Goal: Task Accomplishment & Management: Use online tool/utility

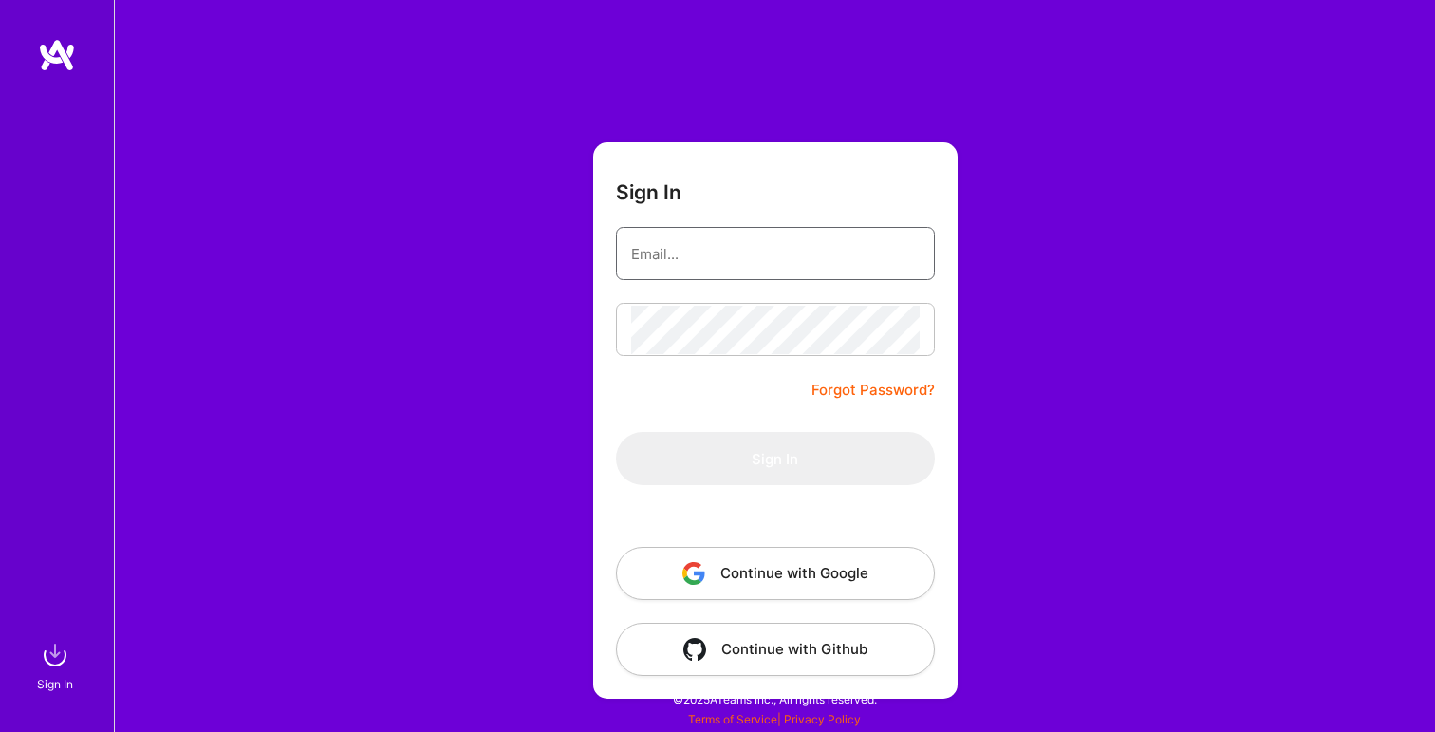
type input "[PERSON_NAME][DOMAIN_NAME][EMAIL_ADDRESS][DOMAIN_NAME]"
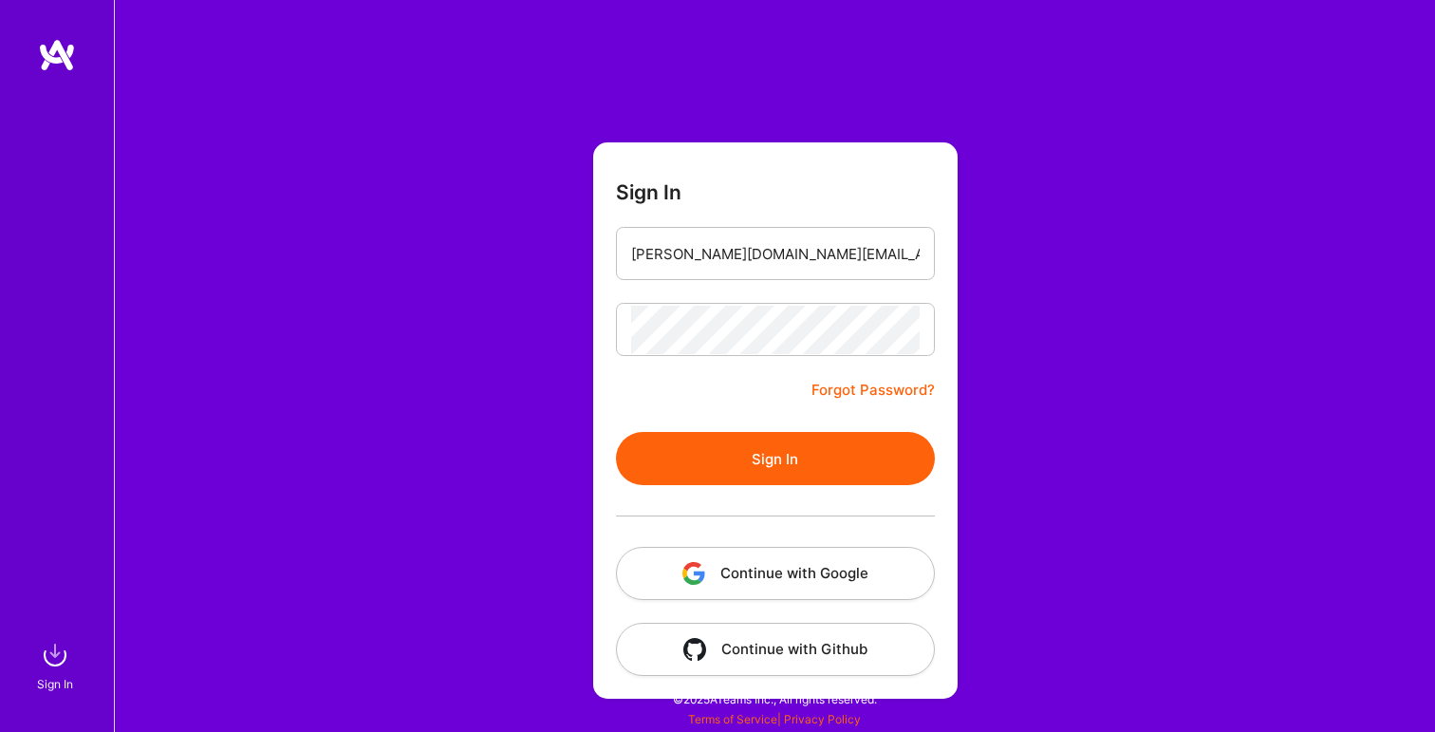
click at [811, 579] on button "Continue with Google" at bounding box center [775, 573] width 319 height 53
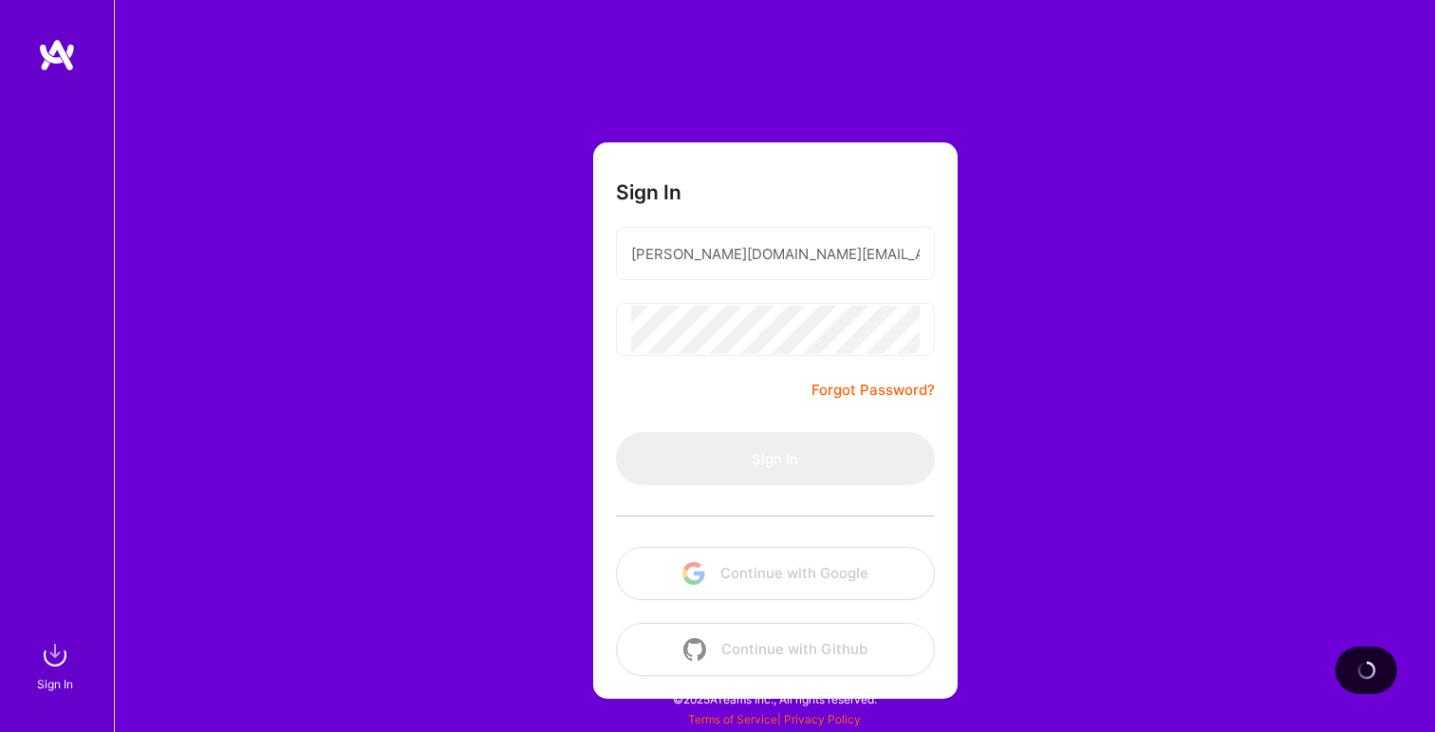
click at [727, 384] on form "Sign In [PERSON_NAME][DOMAIN_NAME][EMAIL_ADDRESS][DOMAIN_NAME] Forgot Password?…" at bounding box center [775, 420] width 365 height 556
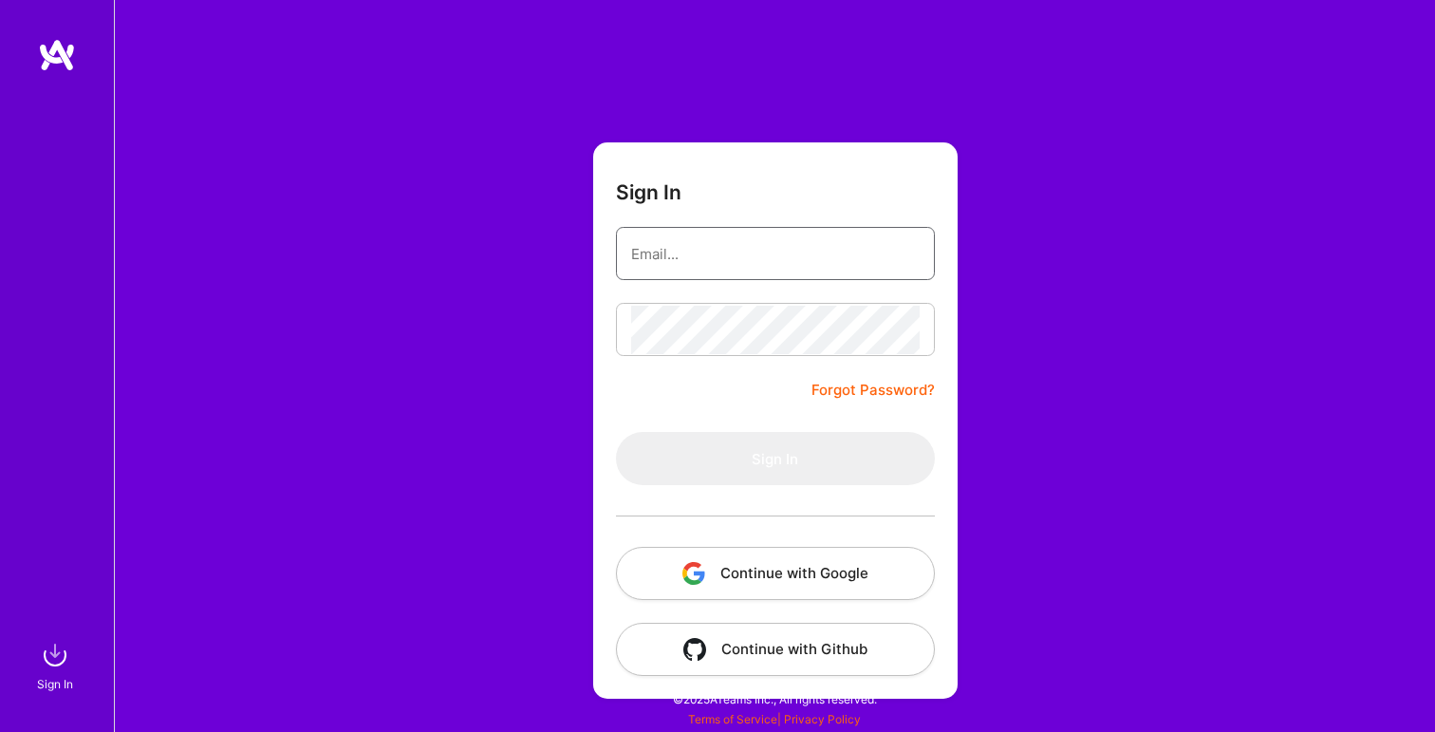
type input "[PERSON_NAME][DOMAIN_NAME][EMAIL_ADDRESS][DOMAIN_NAME]"
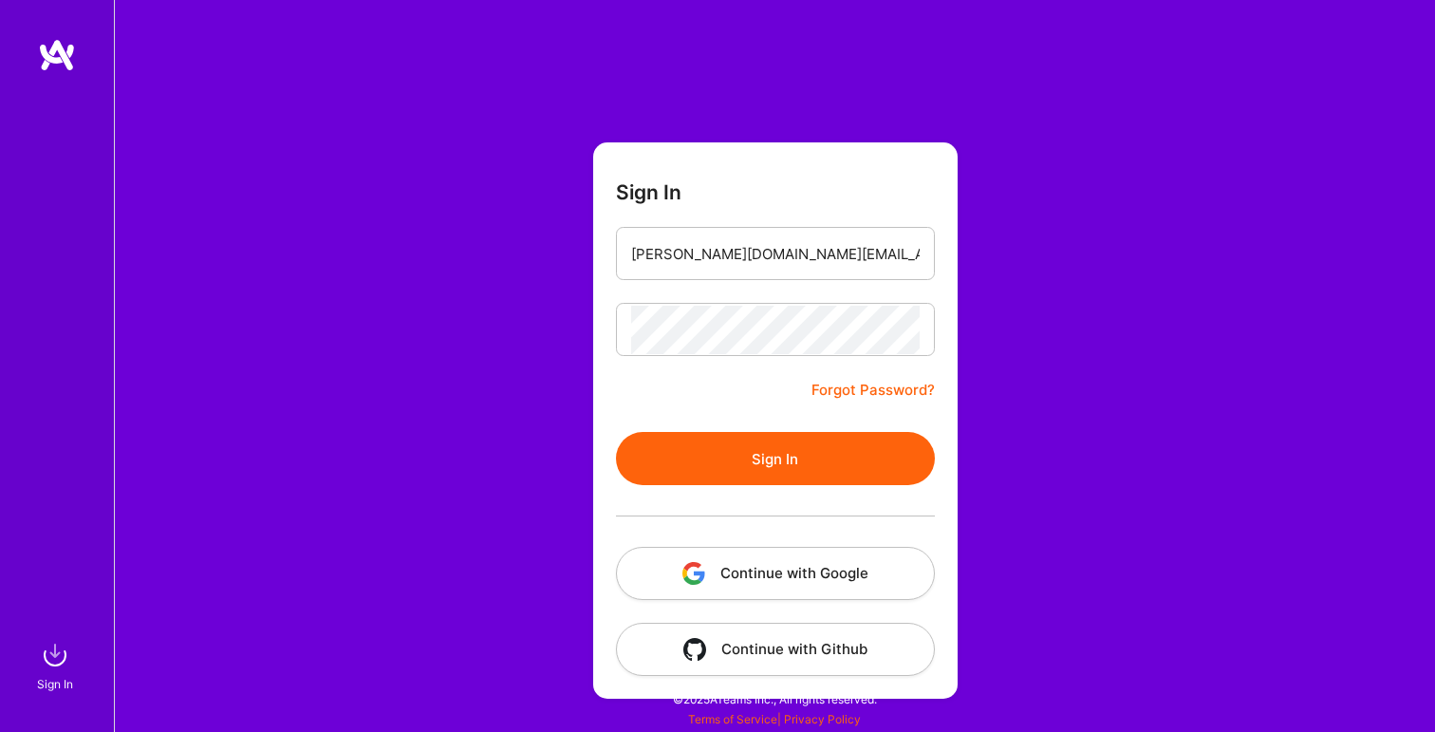
click at [291, 347] on div "Sign In [PERSON_NAME][DOMAIN_NAME][EMAIL_ADDRESS][DOMAIN_NAME] Forgot Password?…" at bounding box center [774, 366] width 1321 height 732
click at [776, 474] on button "Sign In" at bounding box center [775, 458] width 319 height 53
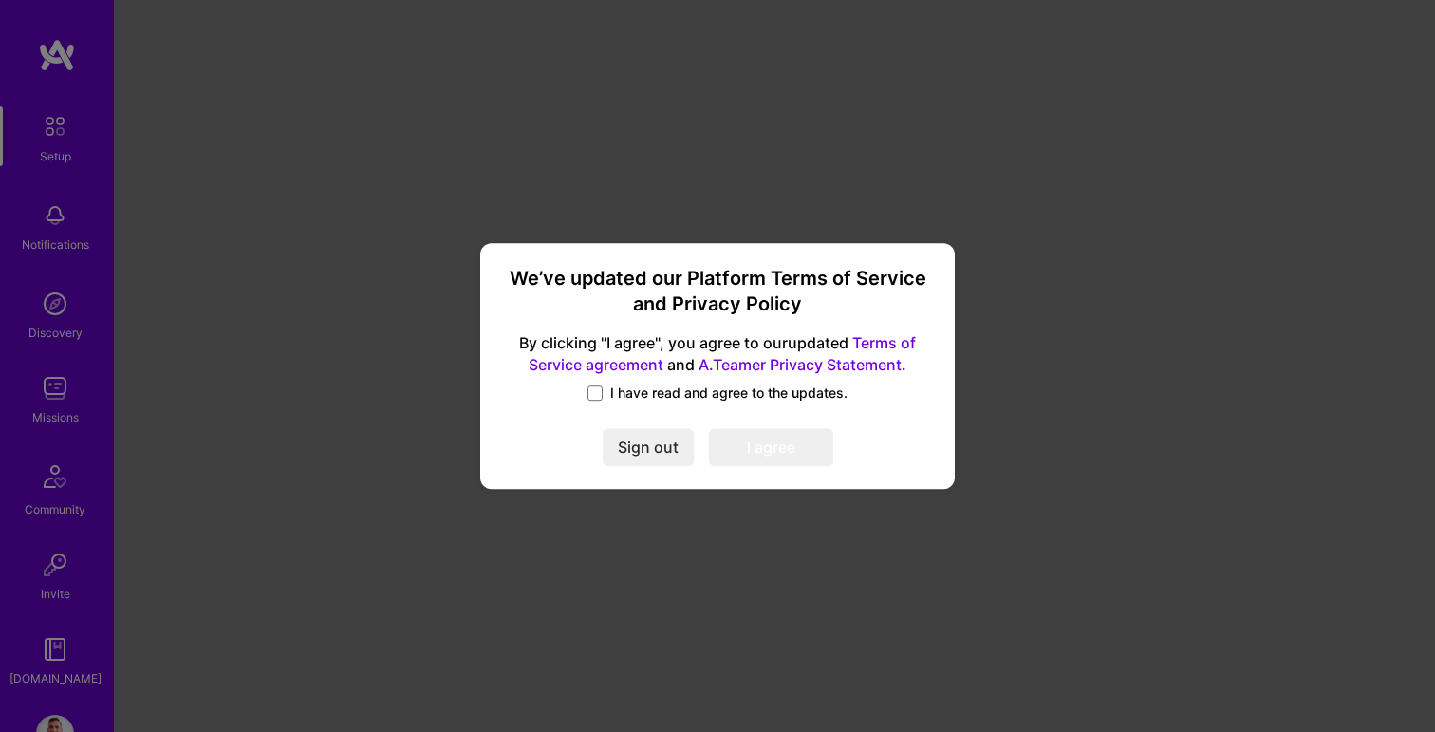
click at [643, 391] on span "I have read and agree to the updates." at bounding box center [728, 393] width 237 height 19
click at [0, 0] on input "I have read and agree to the updates." at bounding box center [0, 0] width 0 height 0
click at [789, 448] on button "I agree" at bounding box center [771, 448] width 124 height 38
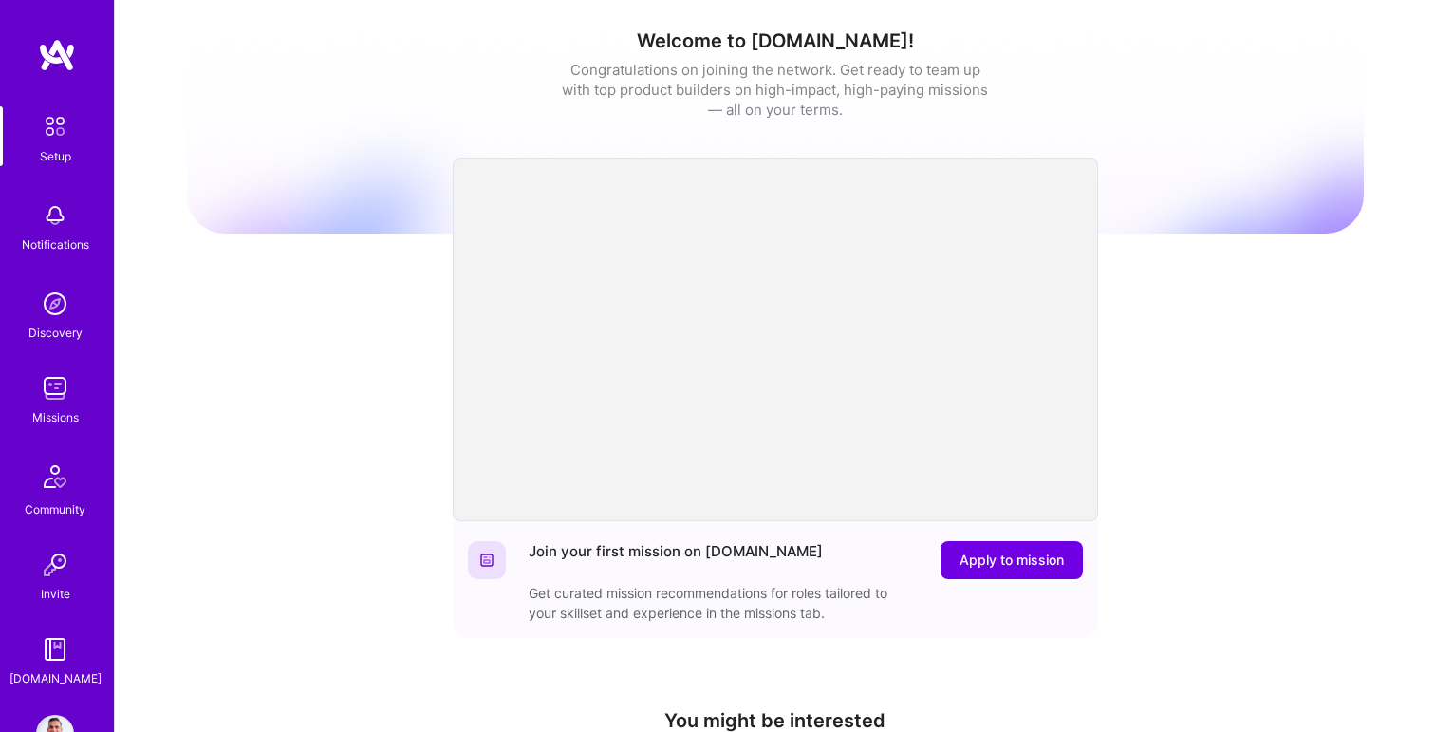
click at [55, 66] on img at bounding box center [57, 55] width 38 height 34
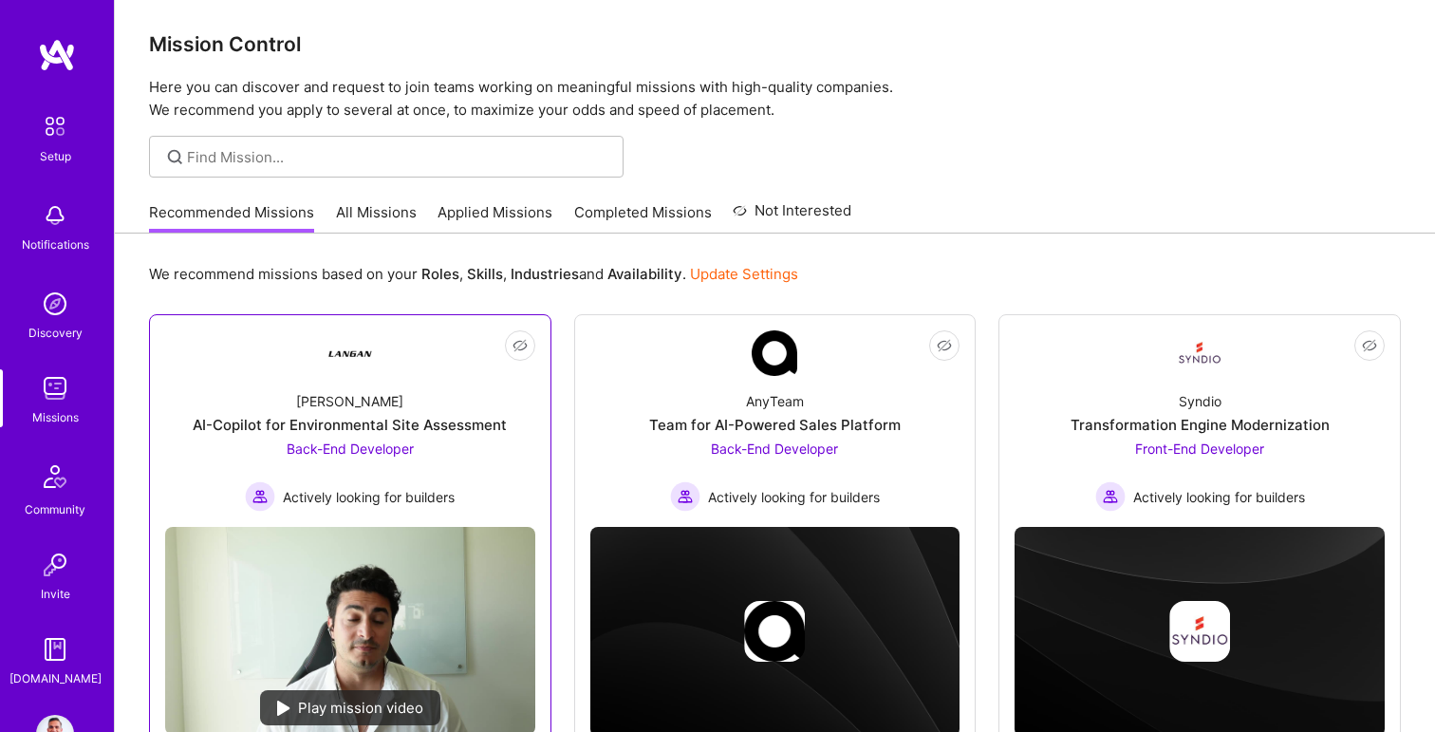
scroll to position [5, 0]
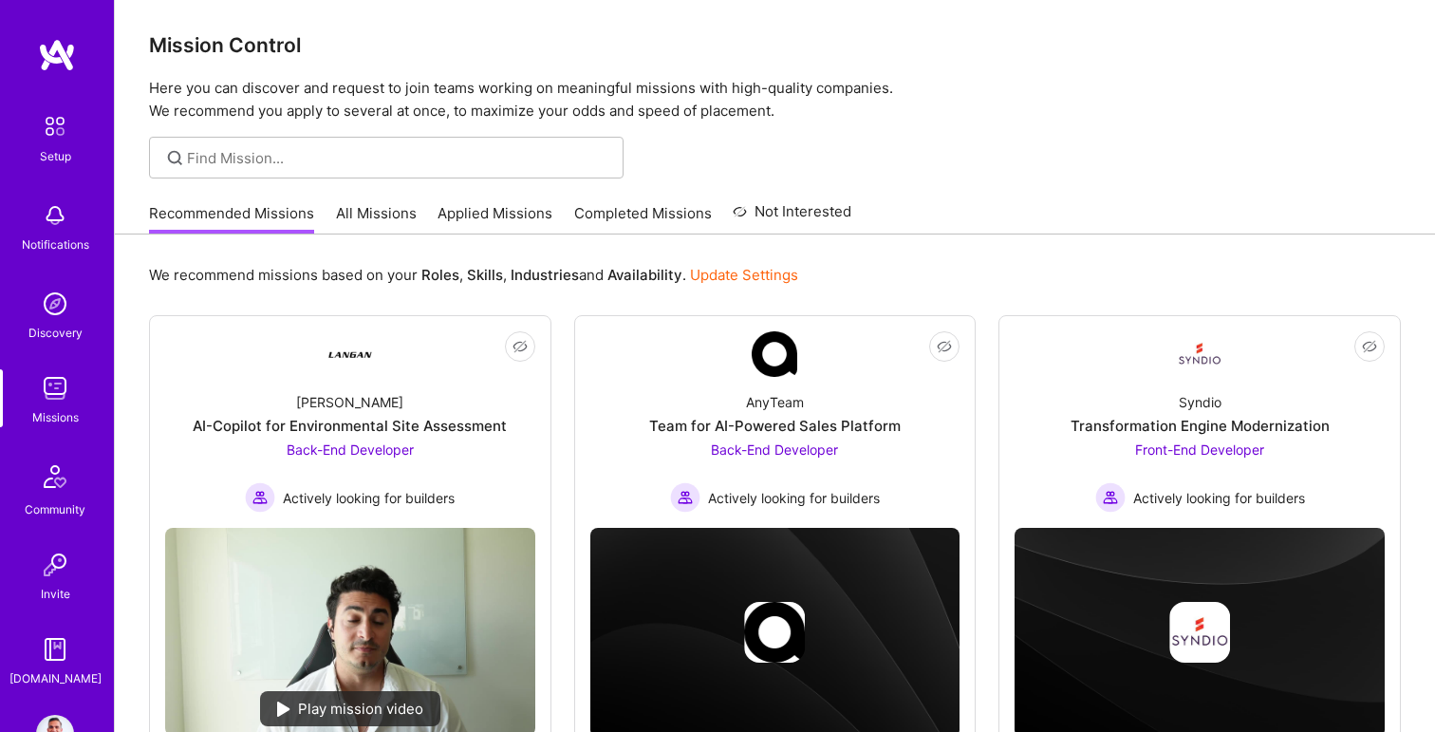
click at [392, 216] on link "All Missions" at bounding box center [376, 218] width 81 height 31
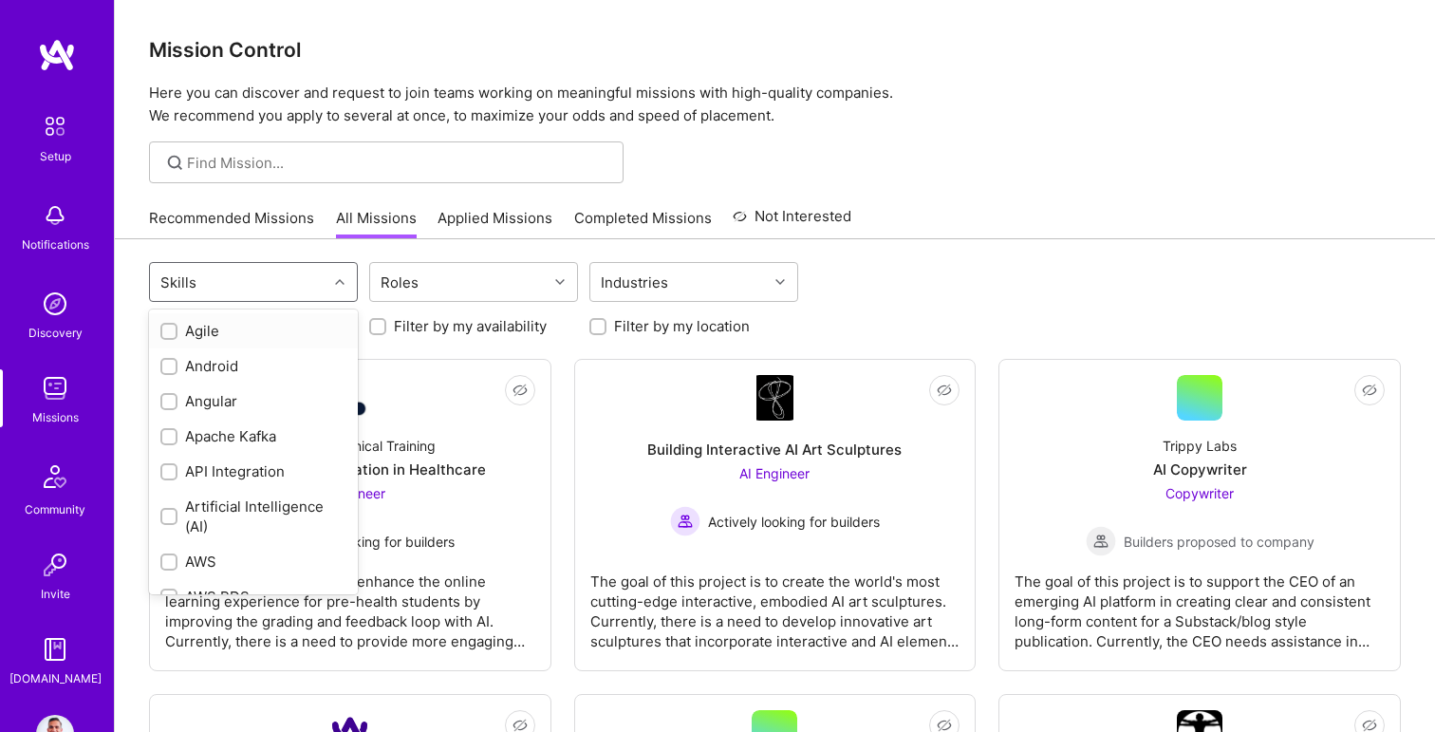
click at [279, 290] on div "Skills" at bounding box center [239, 282] width 178 height 38
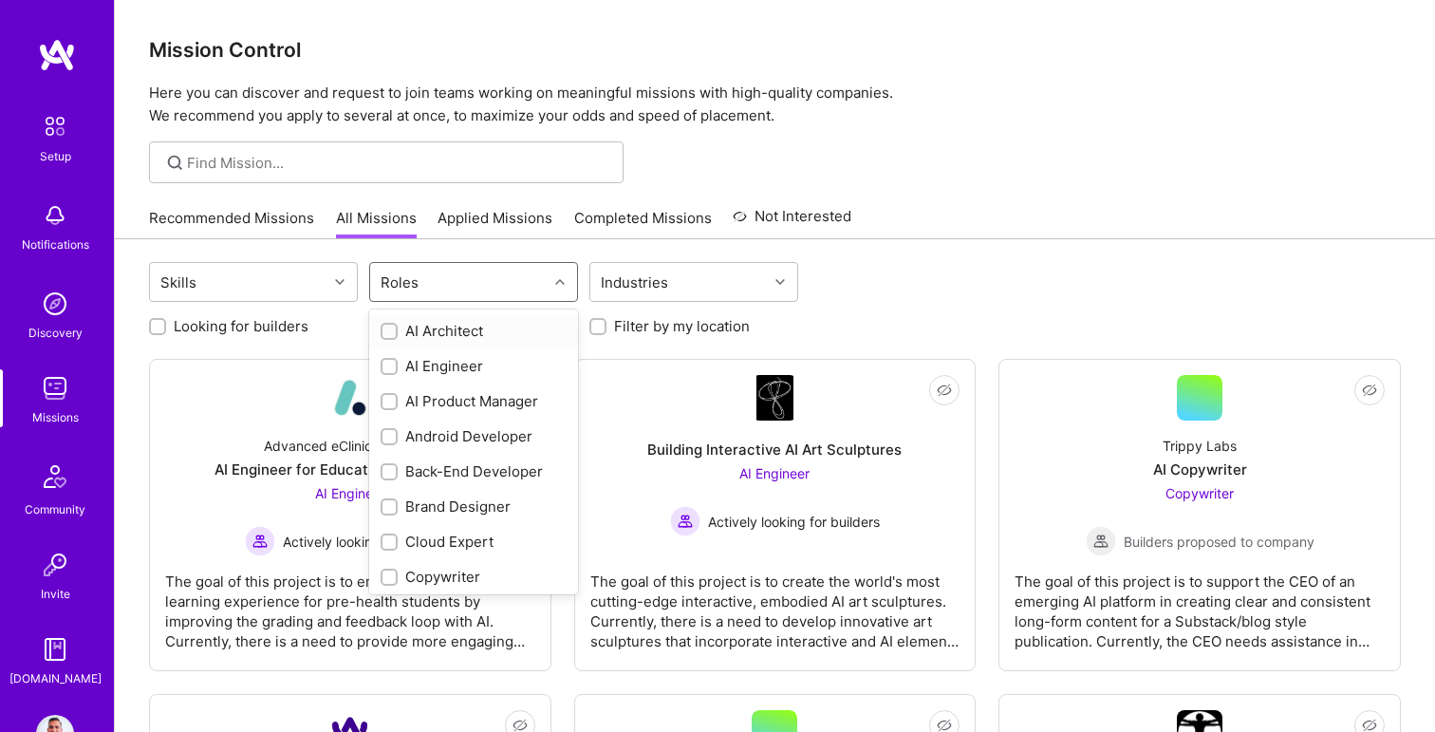
click at [534, 298] on div "Roles" at bounding box center [459, 282] width 178 height 38
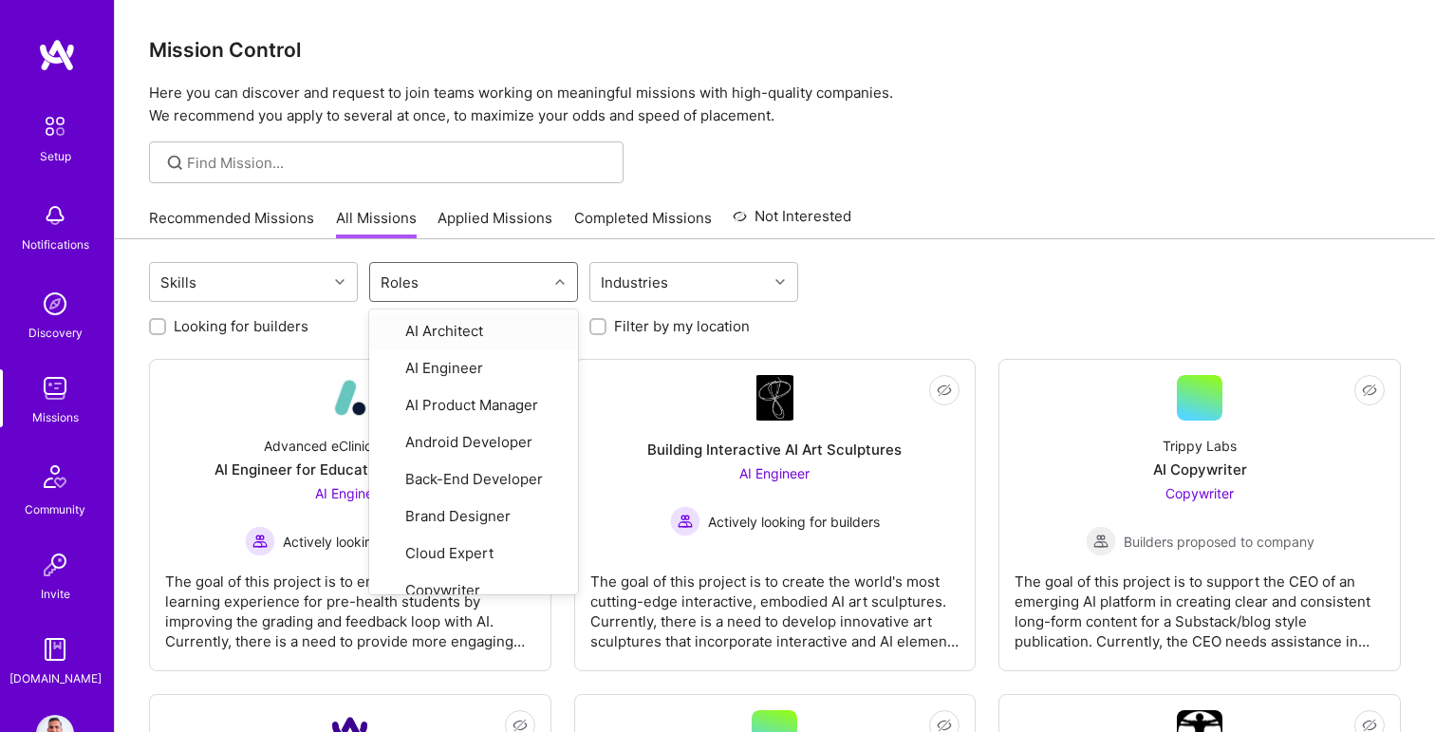
click at [534, 298] on div "Roles" at bounding box center [459, 282] width 178 height 38
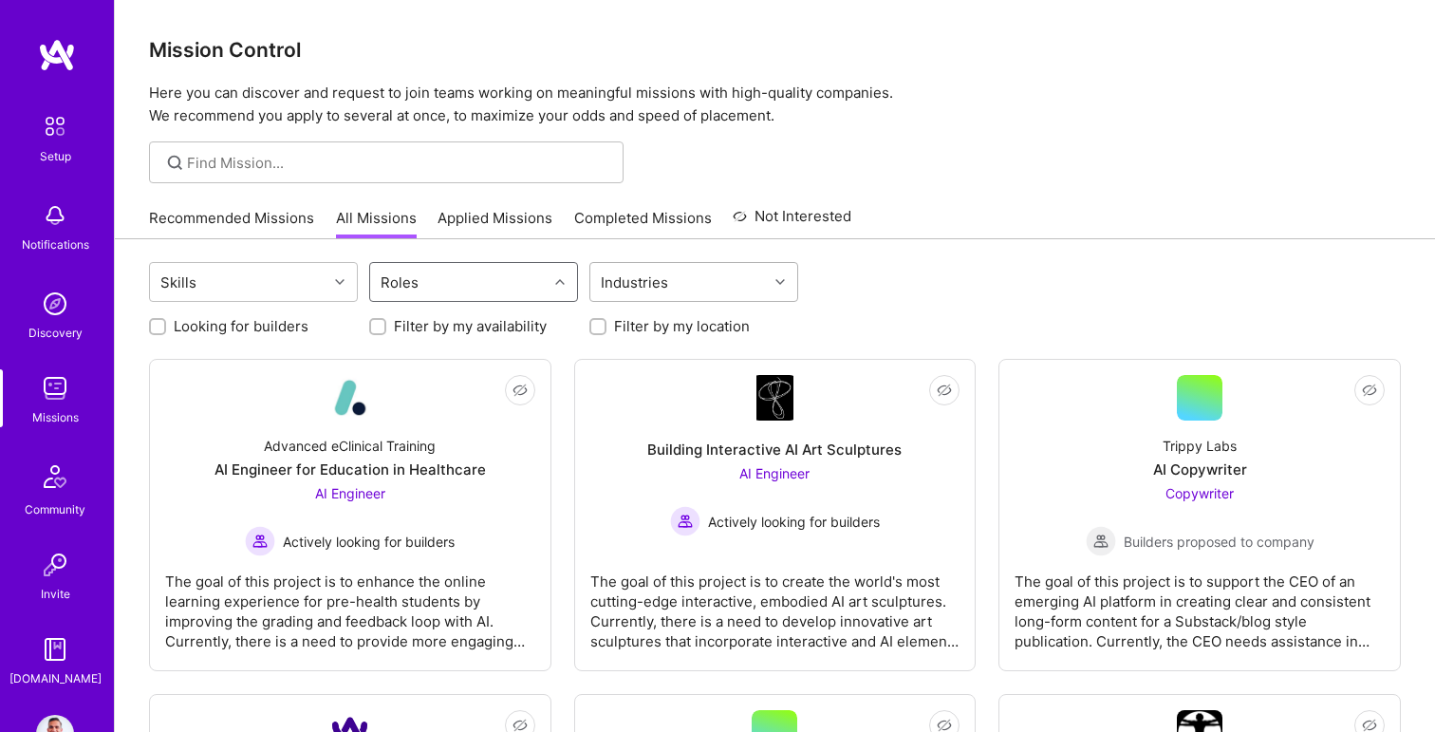
click at [712, 295] on div "Industries" at bounding box center [679, 282] width 178 height 38
click at [881, 265] on div "Skills Roles option Consulting focused, 1 of 1. 1 result available. Use Up and …" at bounding box center [775, 284] width 1252 height 45
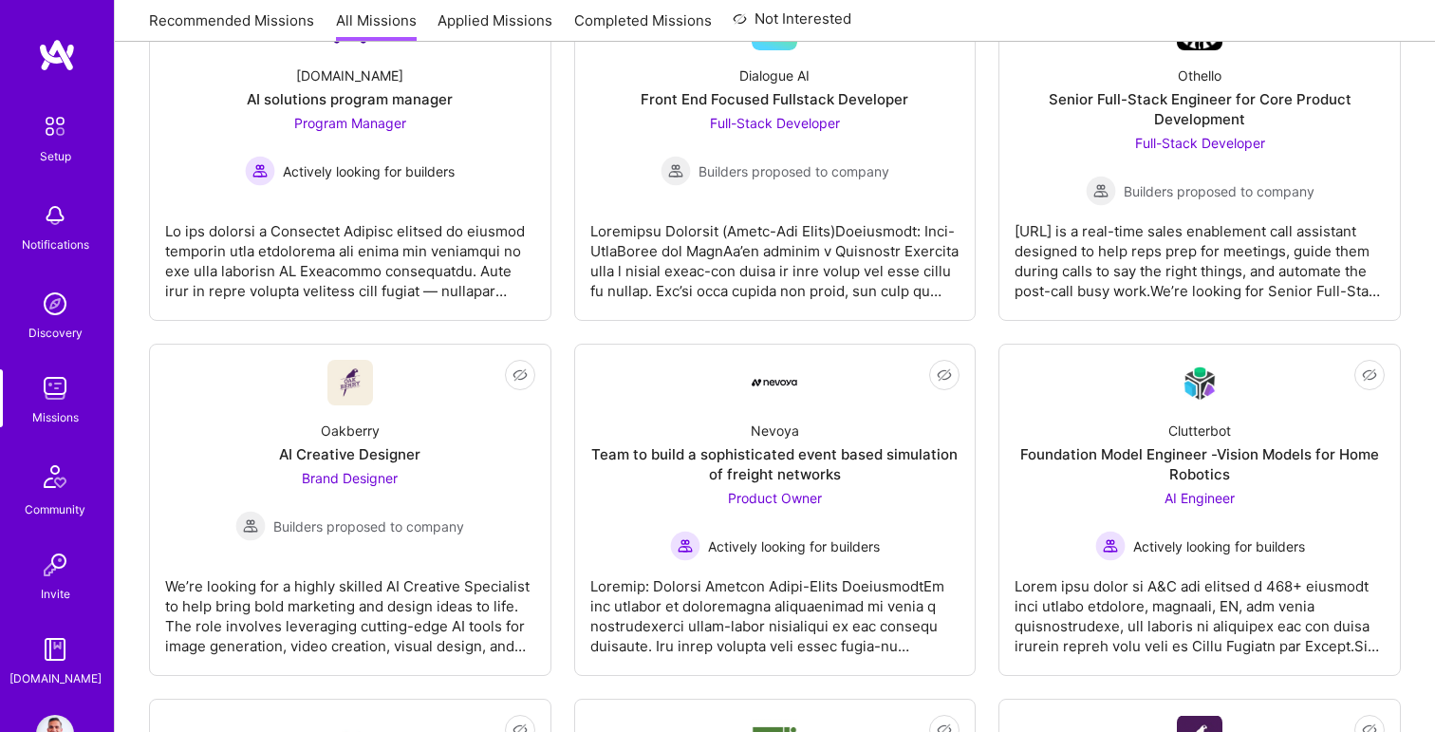
scroll to position [653, 0]
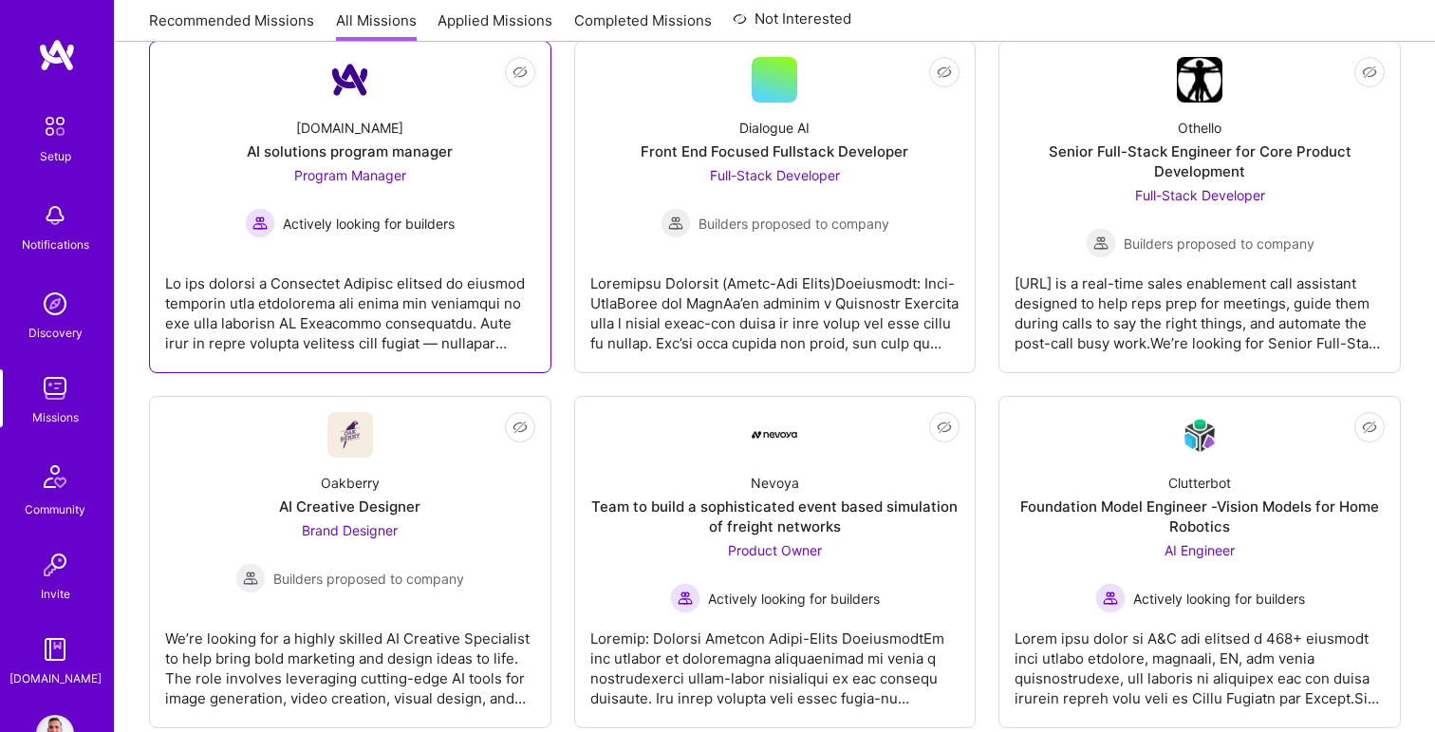
click at [335, 308] on div at bounding box center [350, 305] width 370 height 95
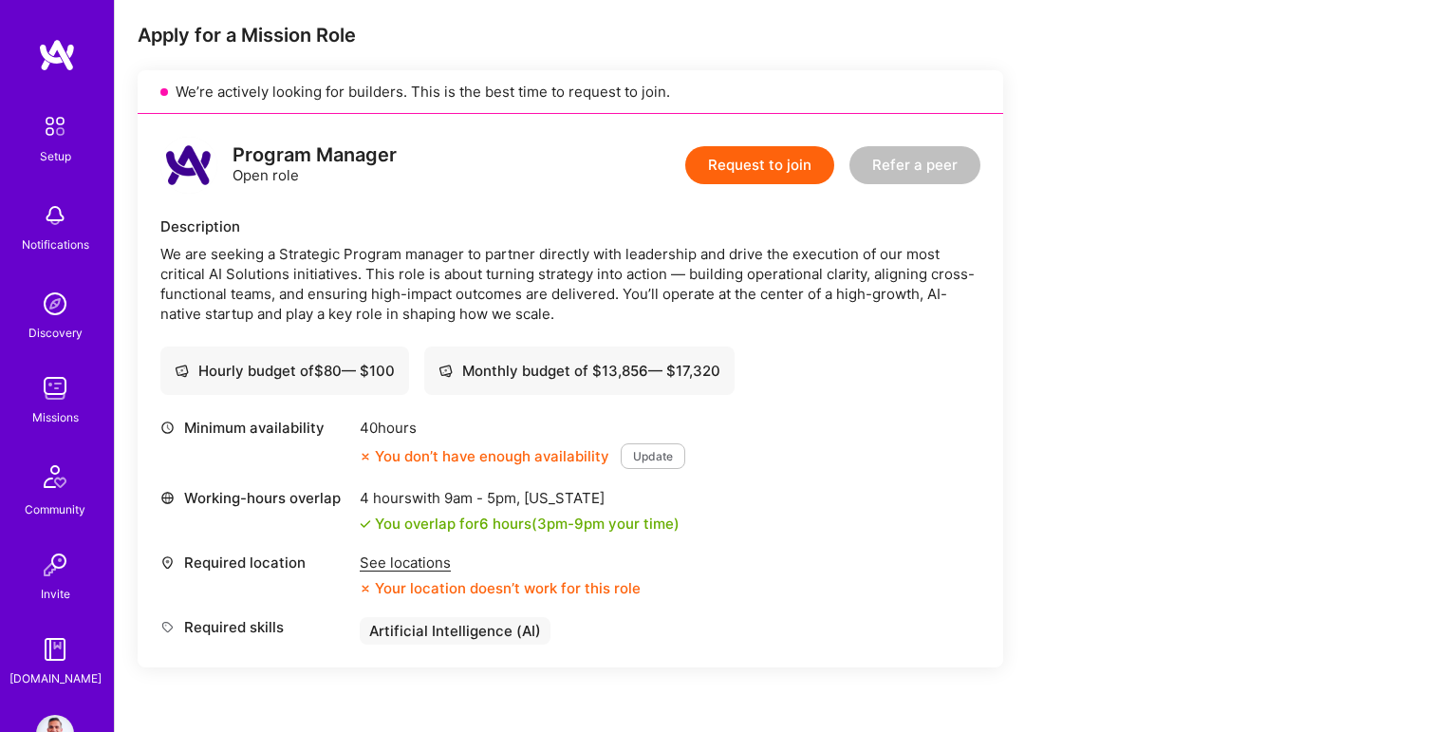
scroll to position [383, 0]
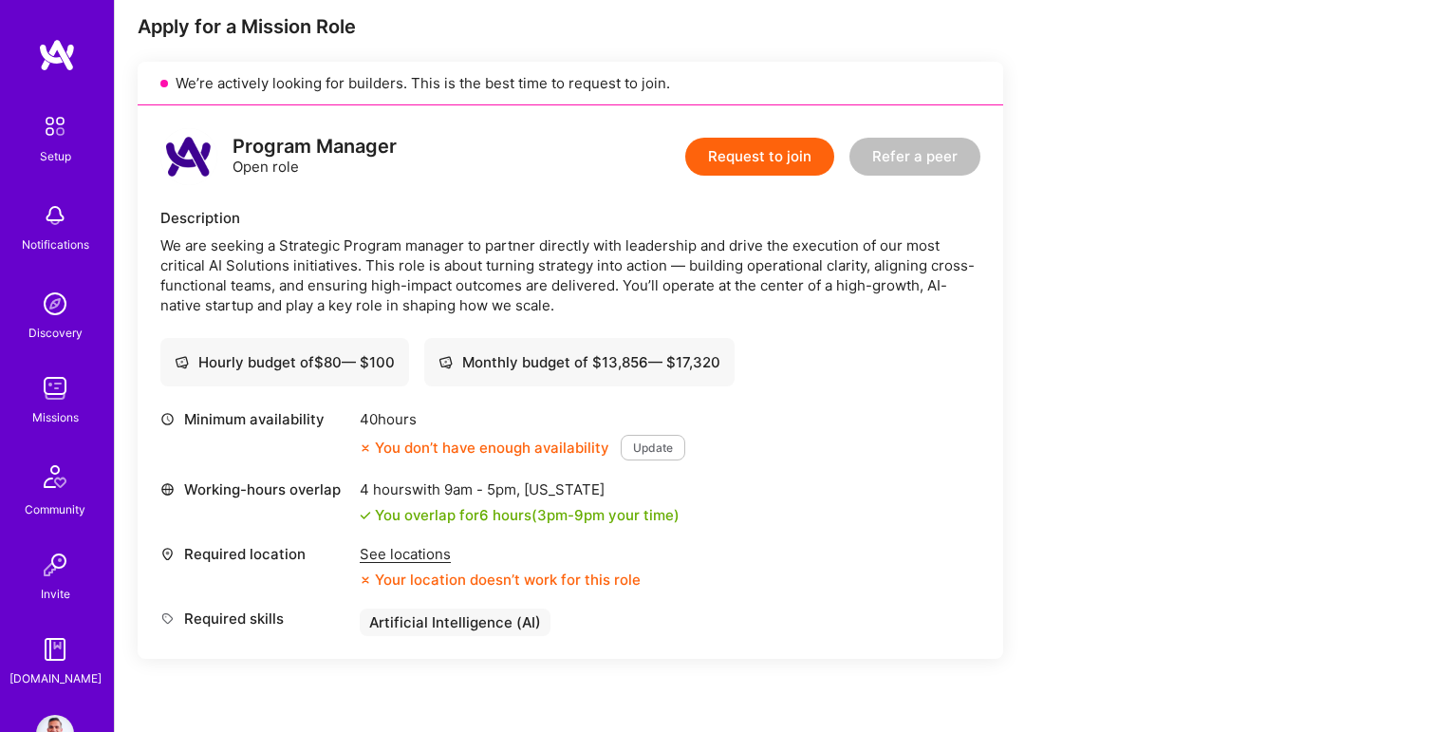
click at [788, 402] on div "Program Manager Open role Request to join Refer a peer Description We are seeki…" at bounding box center [571, 381] width 866 height 553
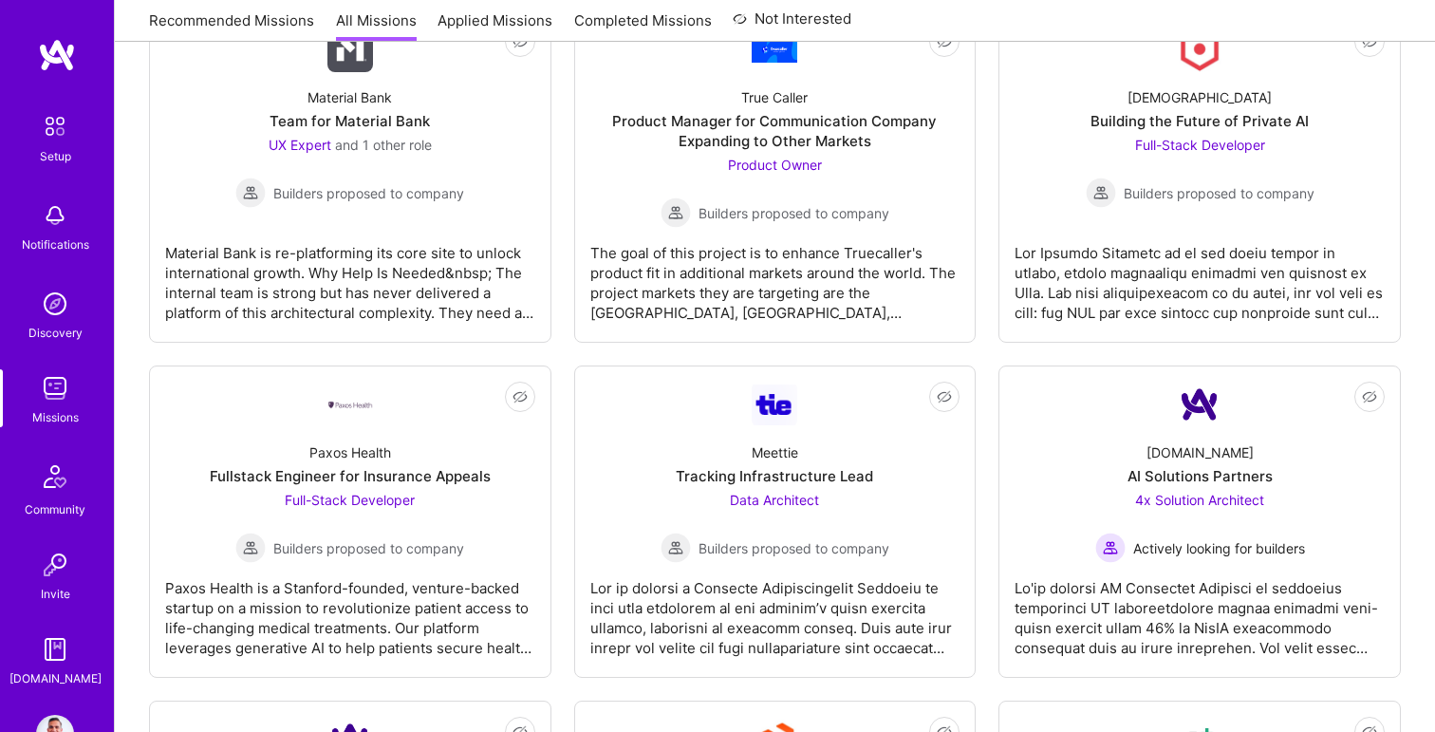
scroll to position [3564, 0]
